Goal: Information Seeking & Learning: Compare options

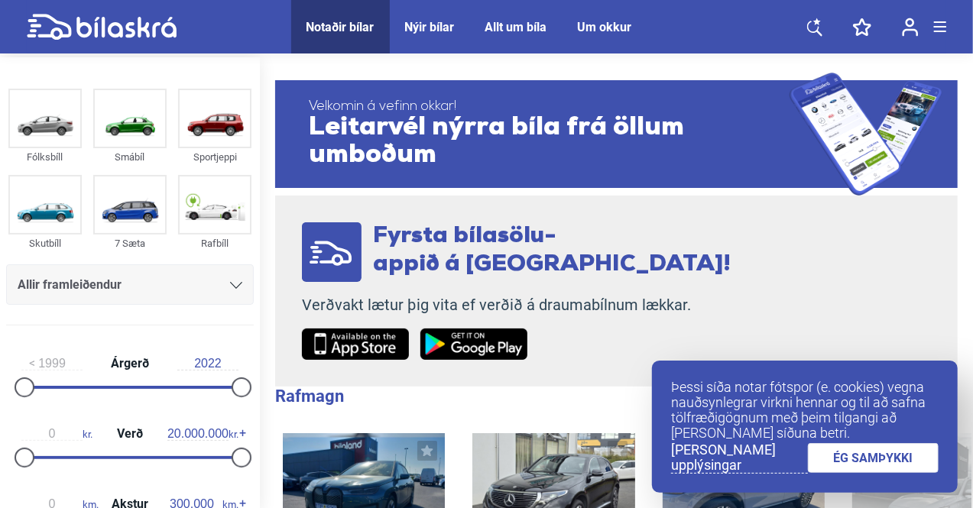
click at [867, 459] on link "ÉG SAMÞYKKI" at bounding box center [873, 458] width 131 height 30
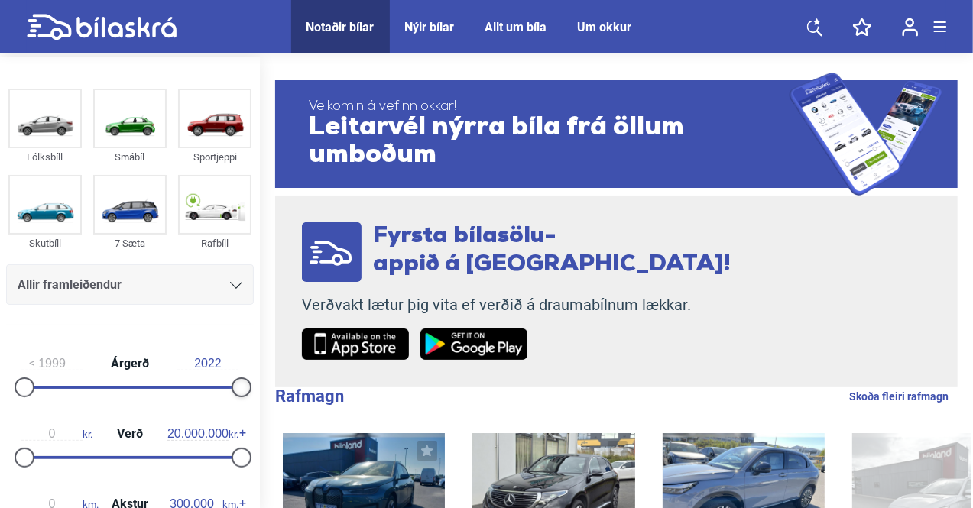
drag, startPoint x: 232, startPoint y: 388, endPoint x: 262, endPoint y: 394, distance: 31.2
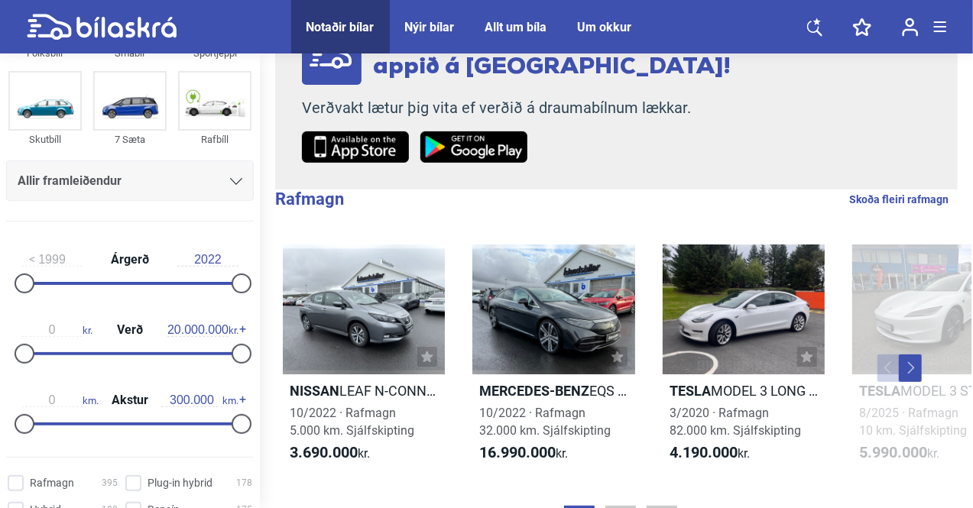
scroll to position [101, 0]
type input "1.700.000"
drag, startPoint x: 231, startPoint y: 349, endPoint x: 37, endPoint y: 352, distance: 194.2
click at [37, 352] on div at bounding box center [43, 353] width 20 height 20
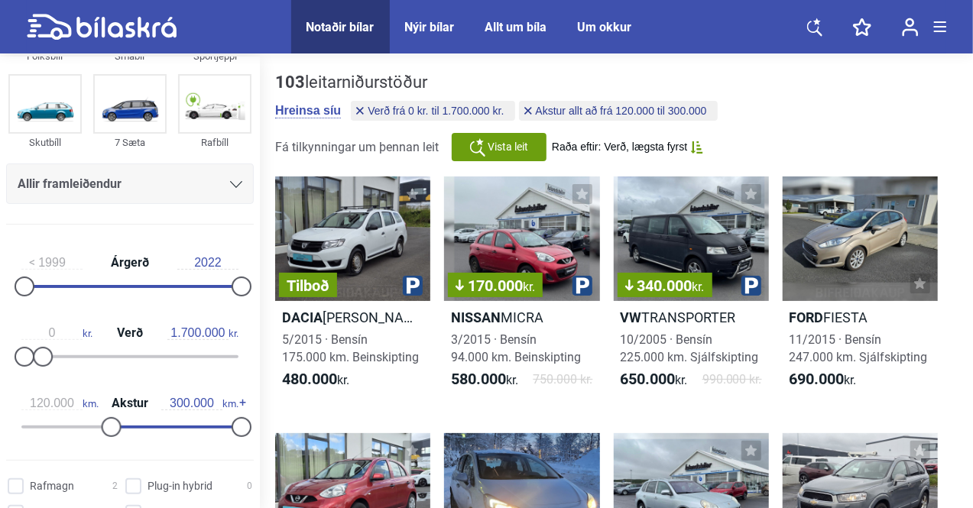
click at [109, 426] on div at bounding box center [174, 427] width 130 height 3
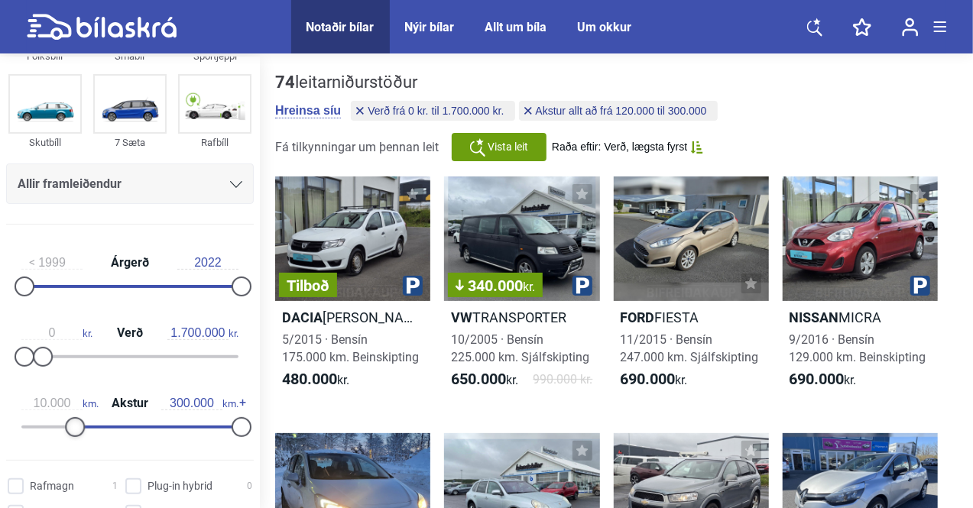
type input "0"
drag, startPoint x: 109, startPoint y: 426, endPoint x: 10, endPoint y: 434, distance: 99.0
click at [11, 434] on div "0 km. Akstur 300.000 km." at bounding box center [130, 413] width 248 height 70
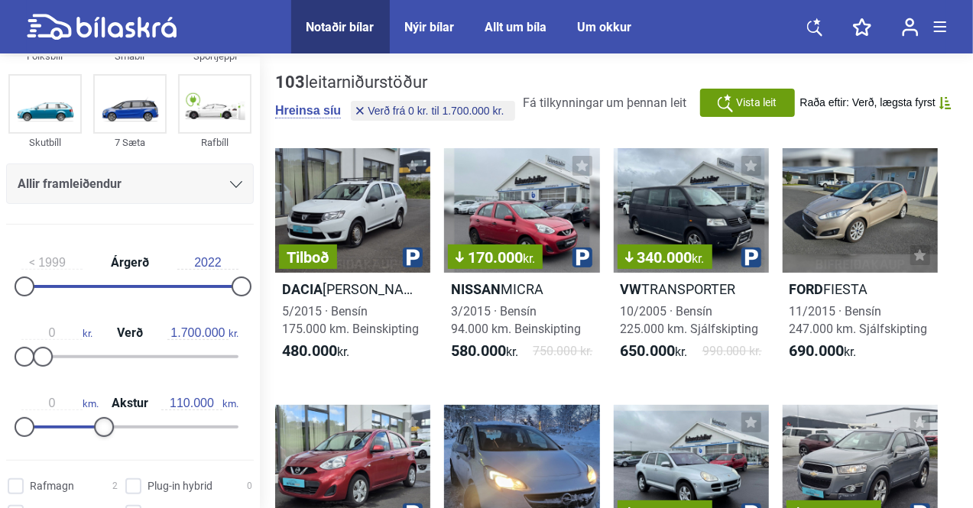
type input "120.000"
drag, startPoint x: 235, startPoint y: 426, endPoint x: 112, endPoint y: 435, distance: 124.2
click at [112, 435] on div at bounding box center [112, 427] width 20 height 20
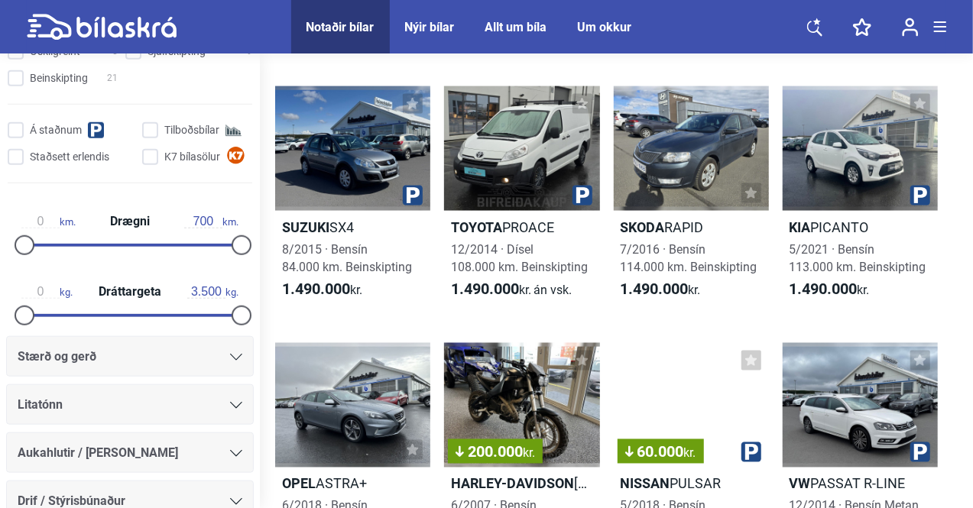
scroll to position [1163, 0]
